Goal: Information Seeking & Learning: Learn about a topic

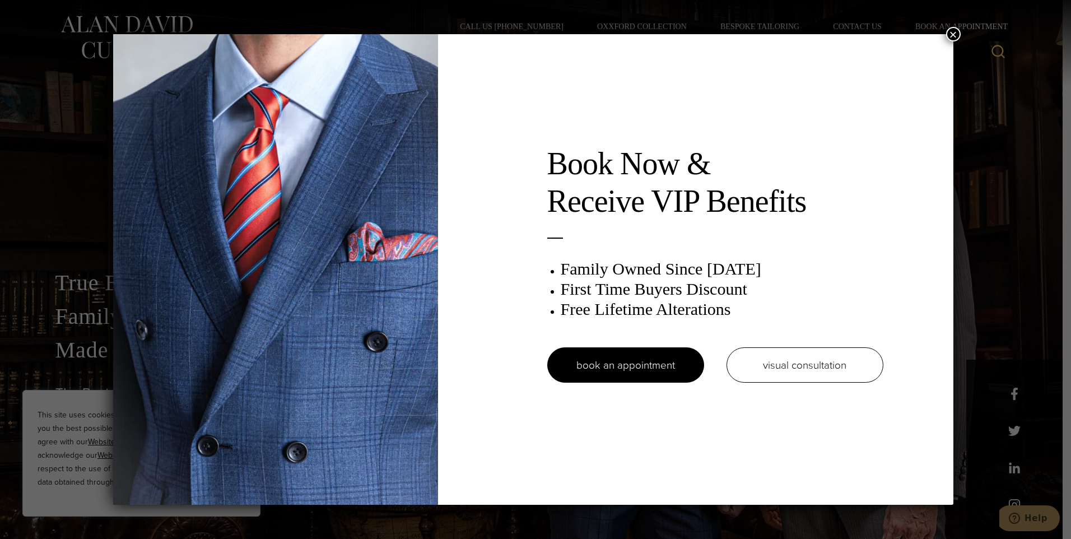
drag, startPoint x: 958, startPoint y: 26, endPoint x: 948, endPoint y: 32, distance: 12.6
click at [958, 26] on div "Book Now & Receive VIP Benefits Family Owned Since 1913 First Time Buyers Disco…" at bounding box center [535, 269] width 1071 height 539
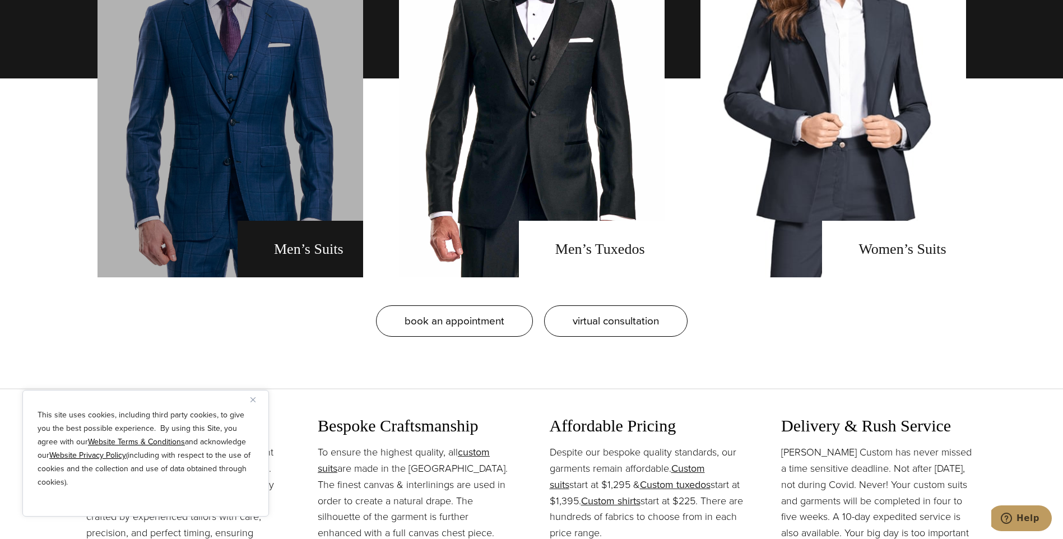
scroll to position [896, 0]
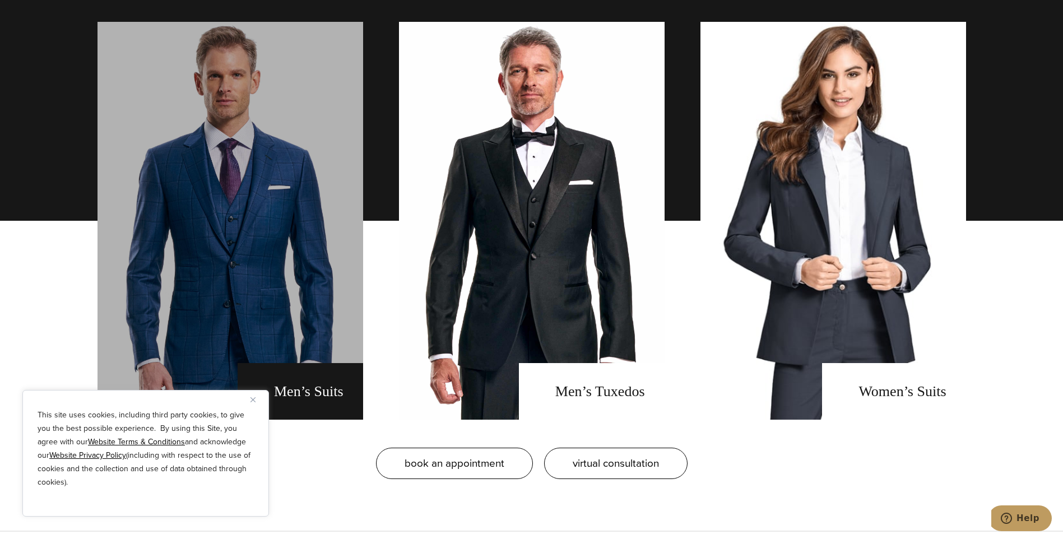
click at [187, 205] on link "men's suits" at bounding box center [229, 221] width 265 height 398
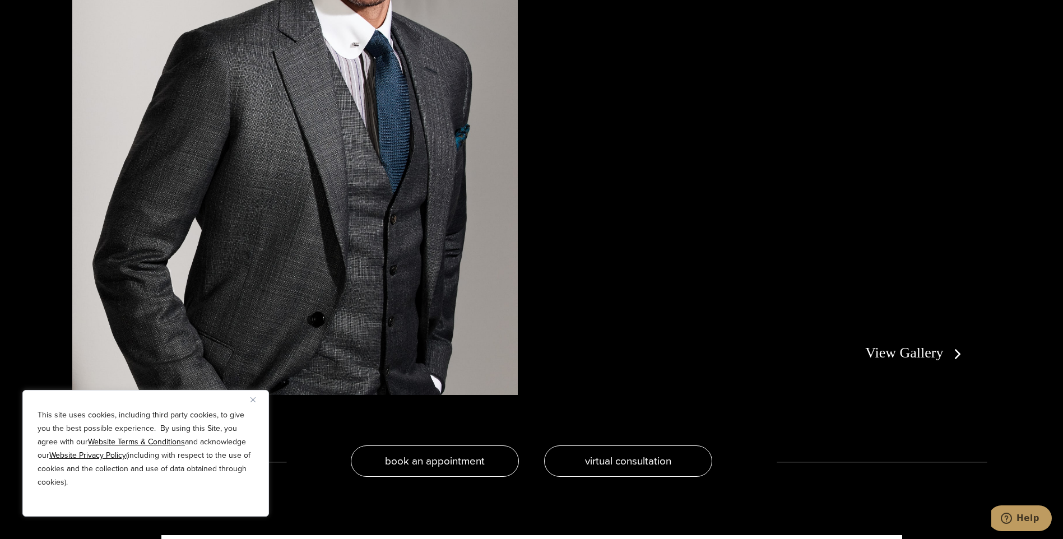
scroll to position [2521, 0]
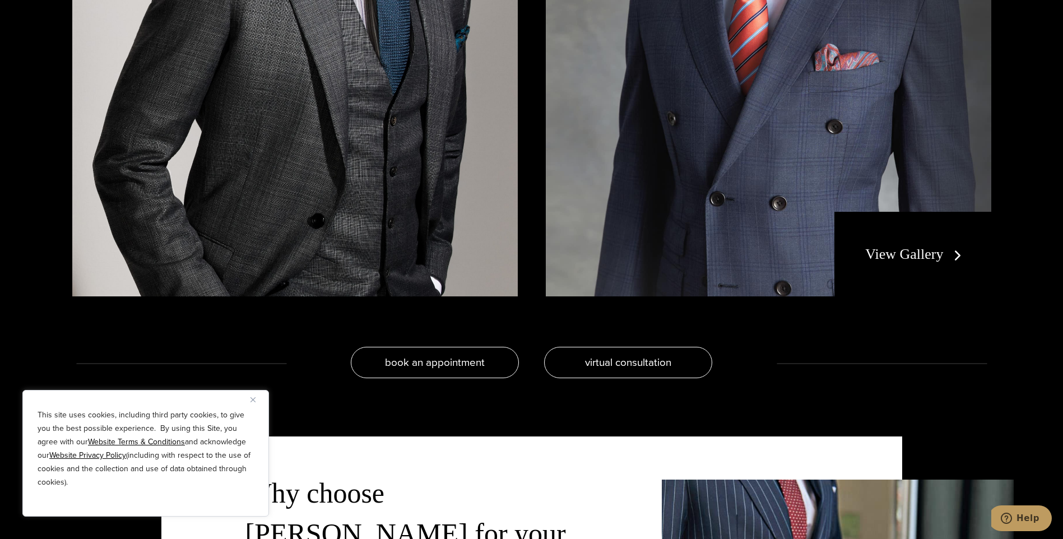
click at [935, 257] on link "View Gallery" at bounding box center [915, 254] width 100 height 16
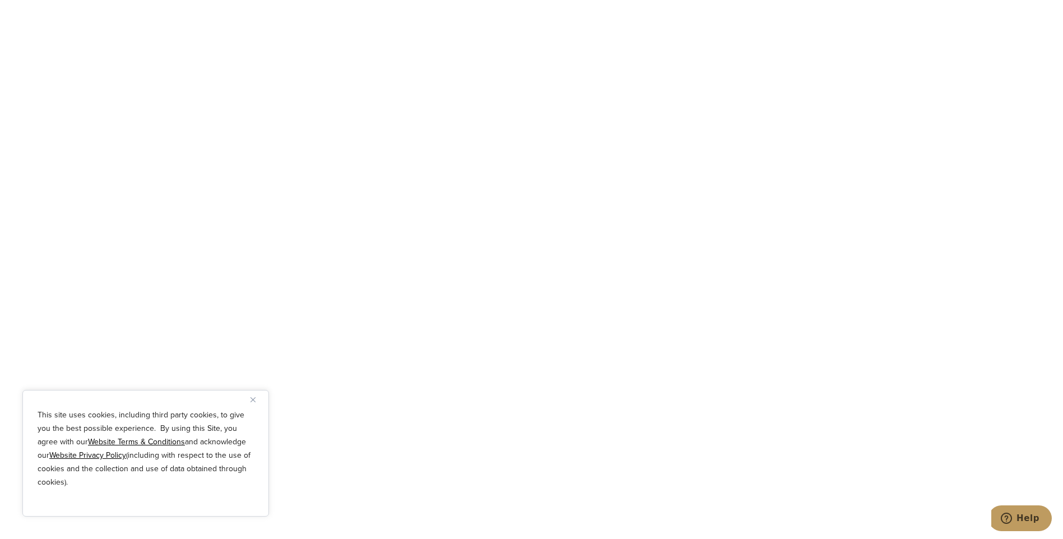
scroll to position [5265, 0]
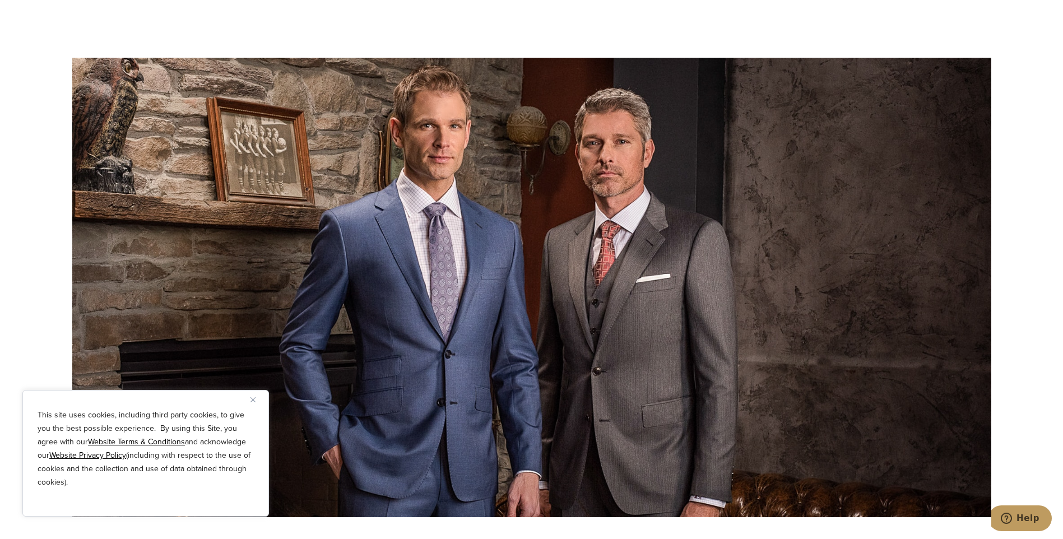
click at [251, 397] on img "Close" at bounding box center [252, 399] width 5 height 5
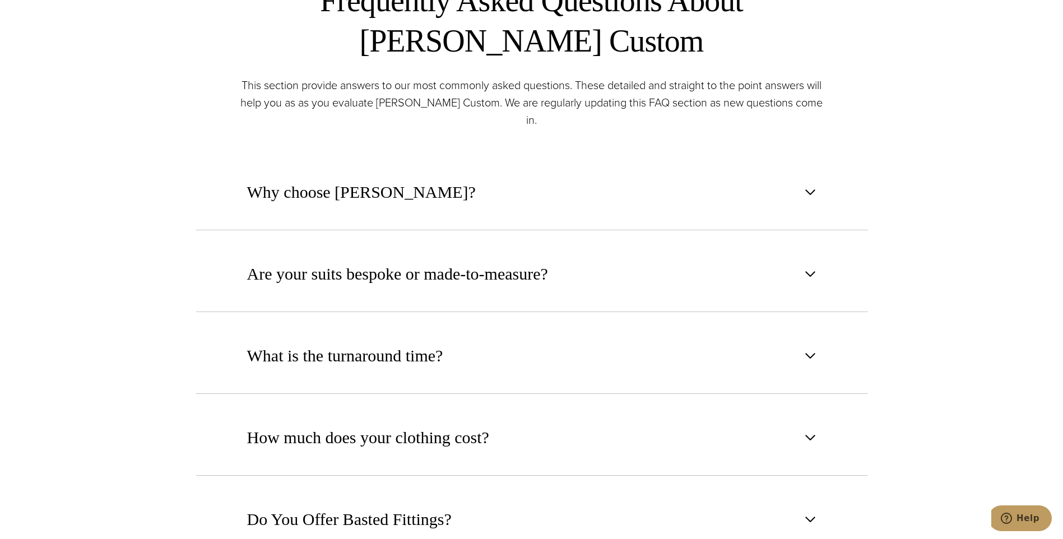
scroll to position [616, 0]
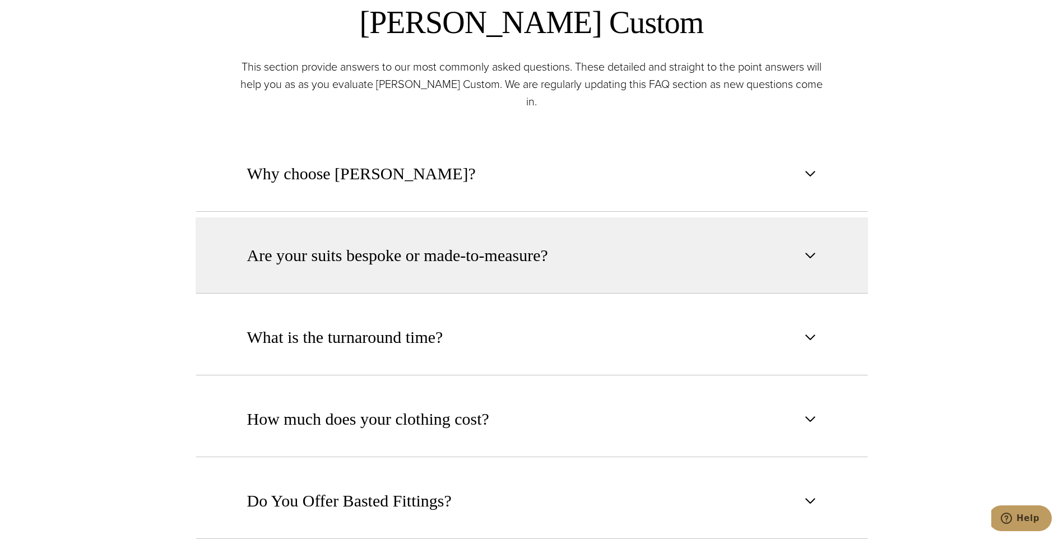
click at [383, 258] on button "Are your suits bespoke or made-to-measure?" at bounding box center [531, 255] width 672 height 76
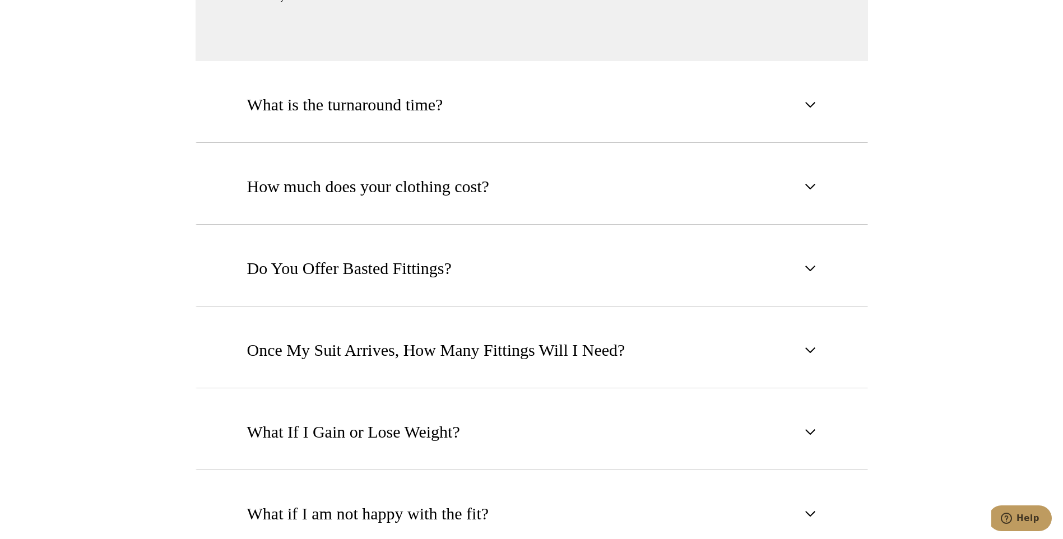
scroll to position [1120, 0]
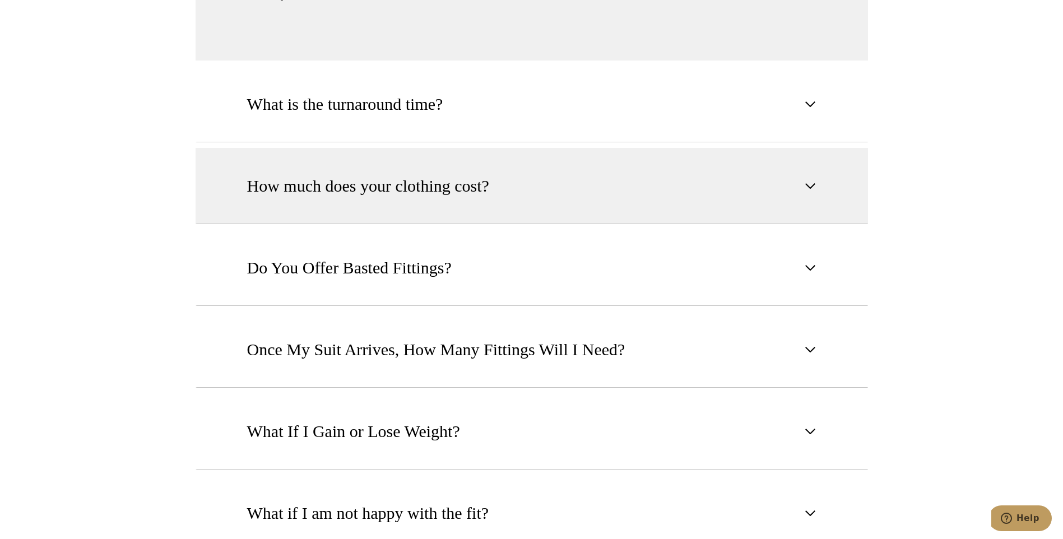
click at [321, 174] on span "How much does your clothing cost?" at bounding box center [368, 186] width 242 height 25
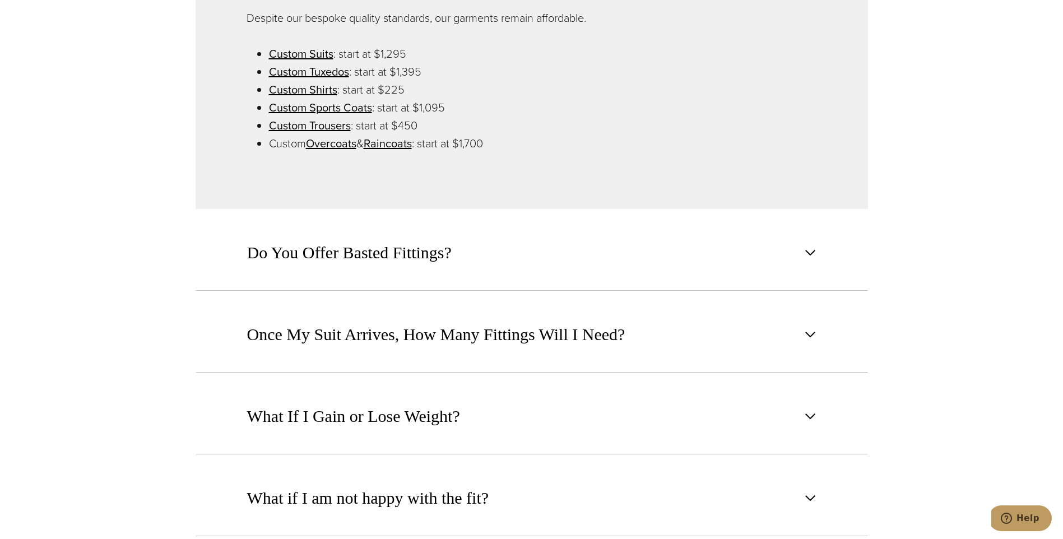
scroll to position [1064, 0]
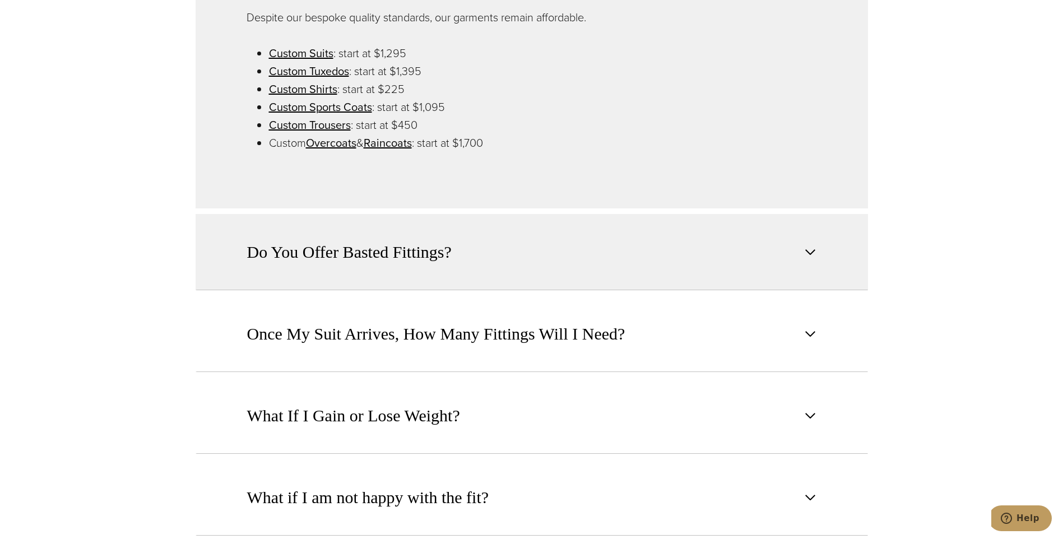
click at [286, 246] on span "Do You Offer Basted Fittings?" at bounding box center [349, 252] width 204 height 25
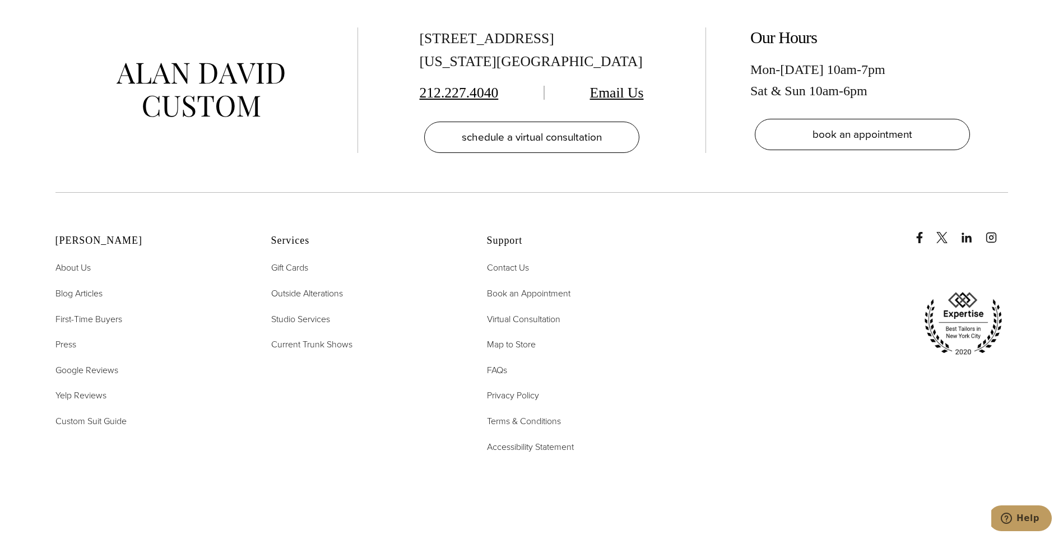
scroll to position [2521, 0]
